Goal: Information Seeking & Learning: Learn about a topic

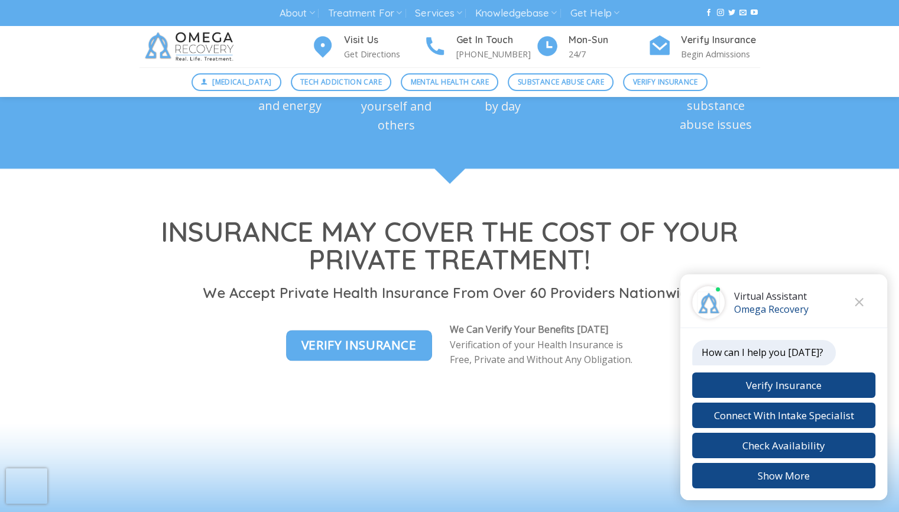
scroll to position [1616, 0]
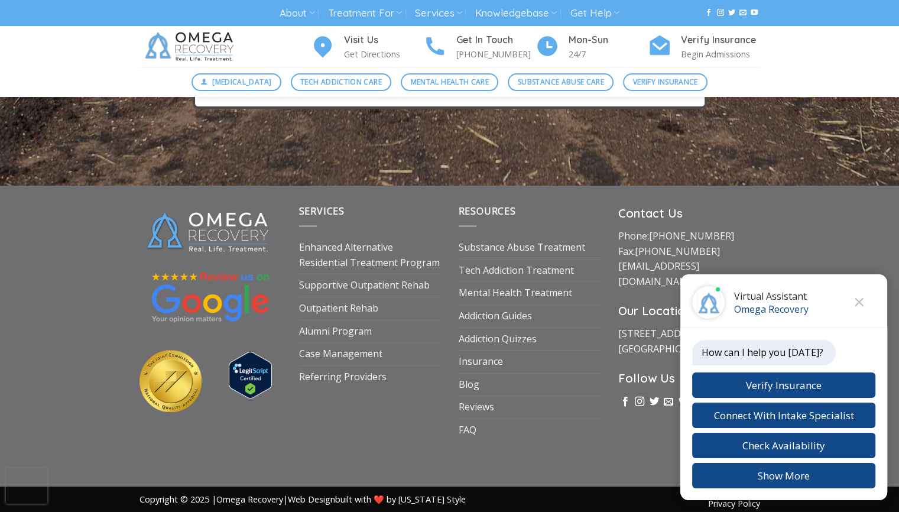
scroll to position [4460, 0]
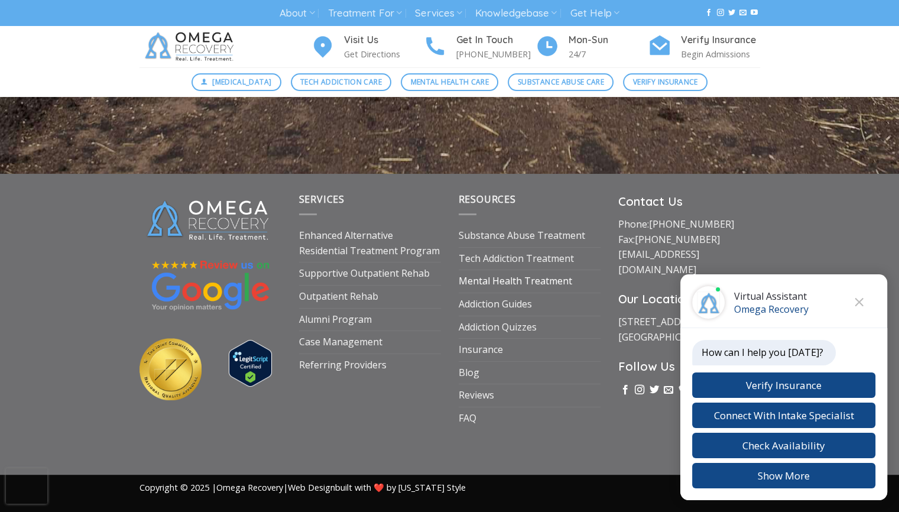
click at [504, 293] on link "Mental Health Treatment" at bounding box center [516, 281] width 114 height 22
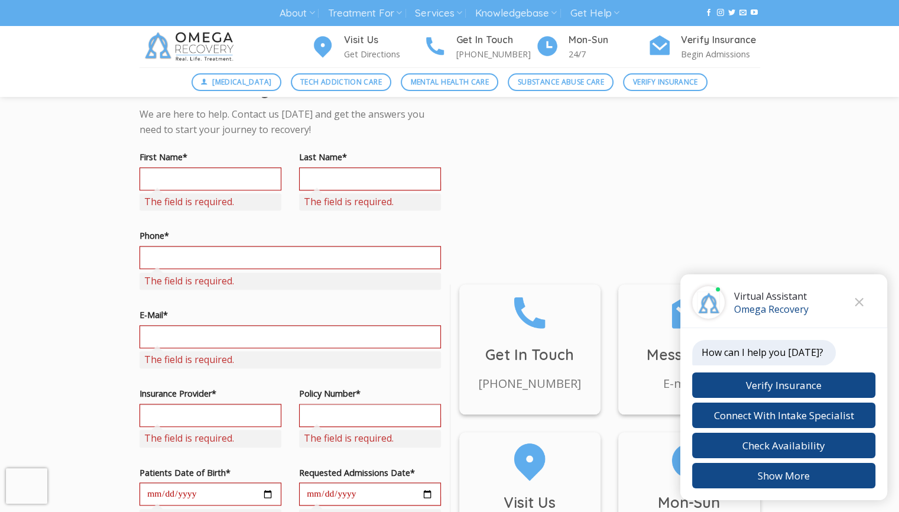
scroll to position [918, 0]
